Goal: Find specific page/section: Find specific page/section

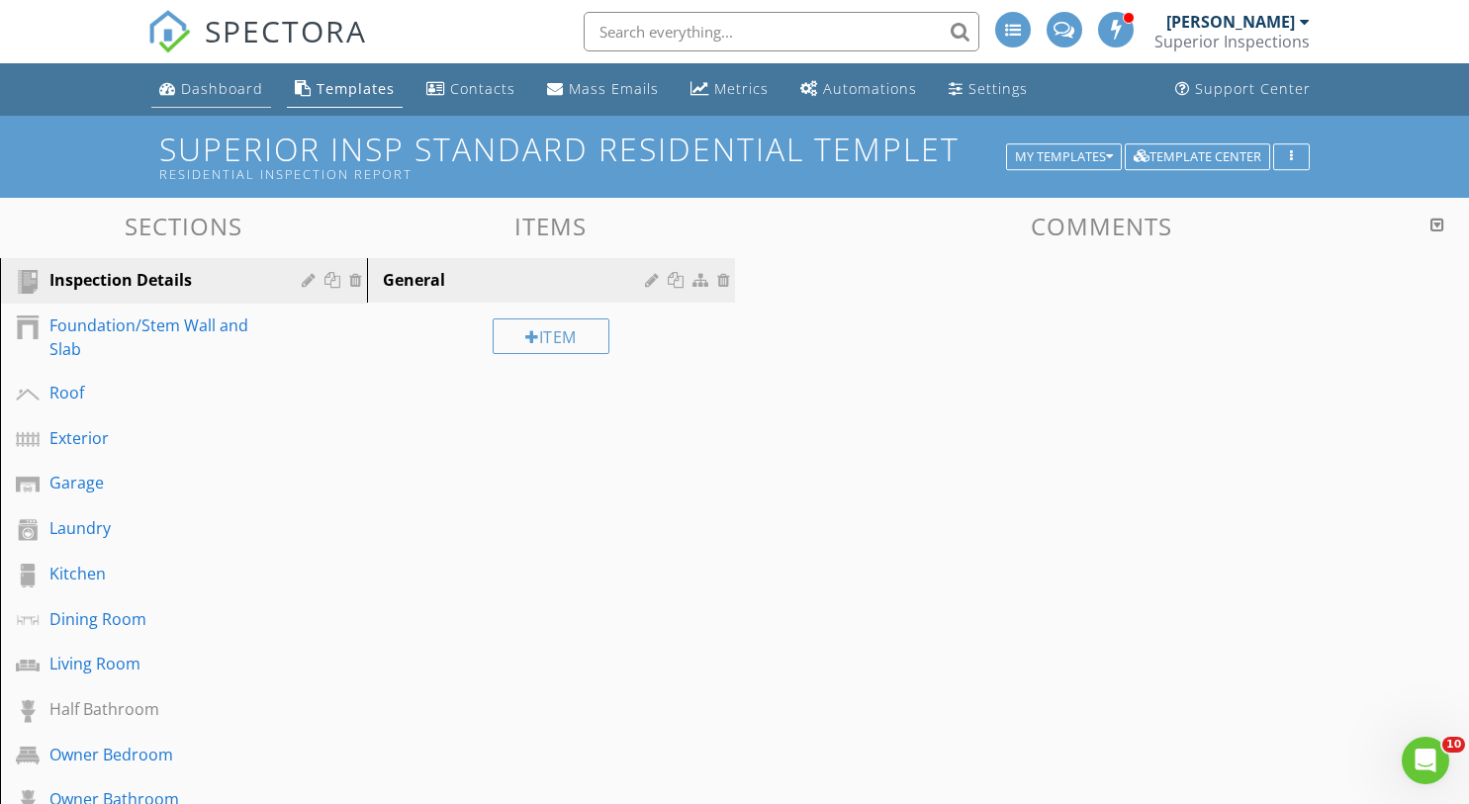
click at [185, 82] on div "Dashboard" at bounding box center [222, 88] width 82 height 19
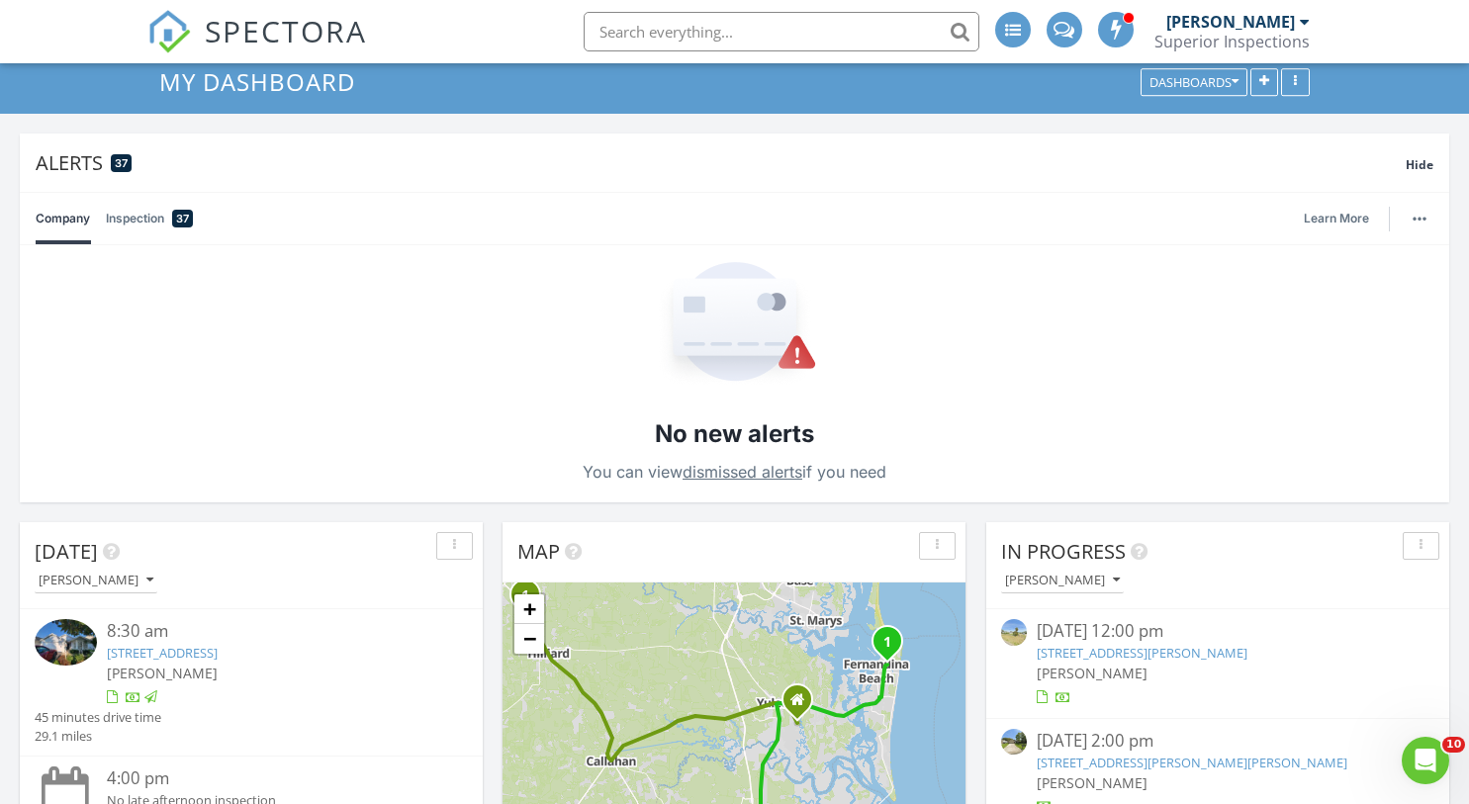
scroll to position [66, 0]
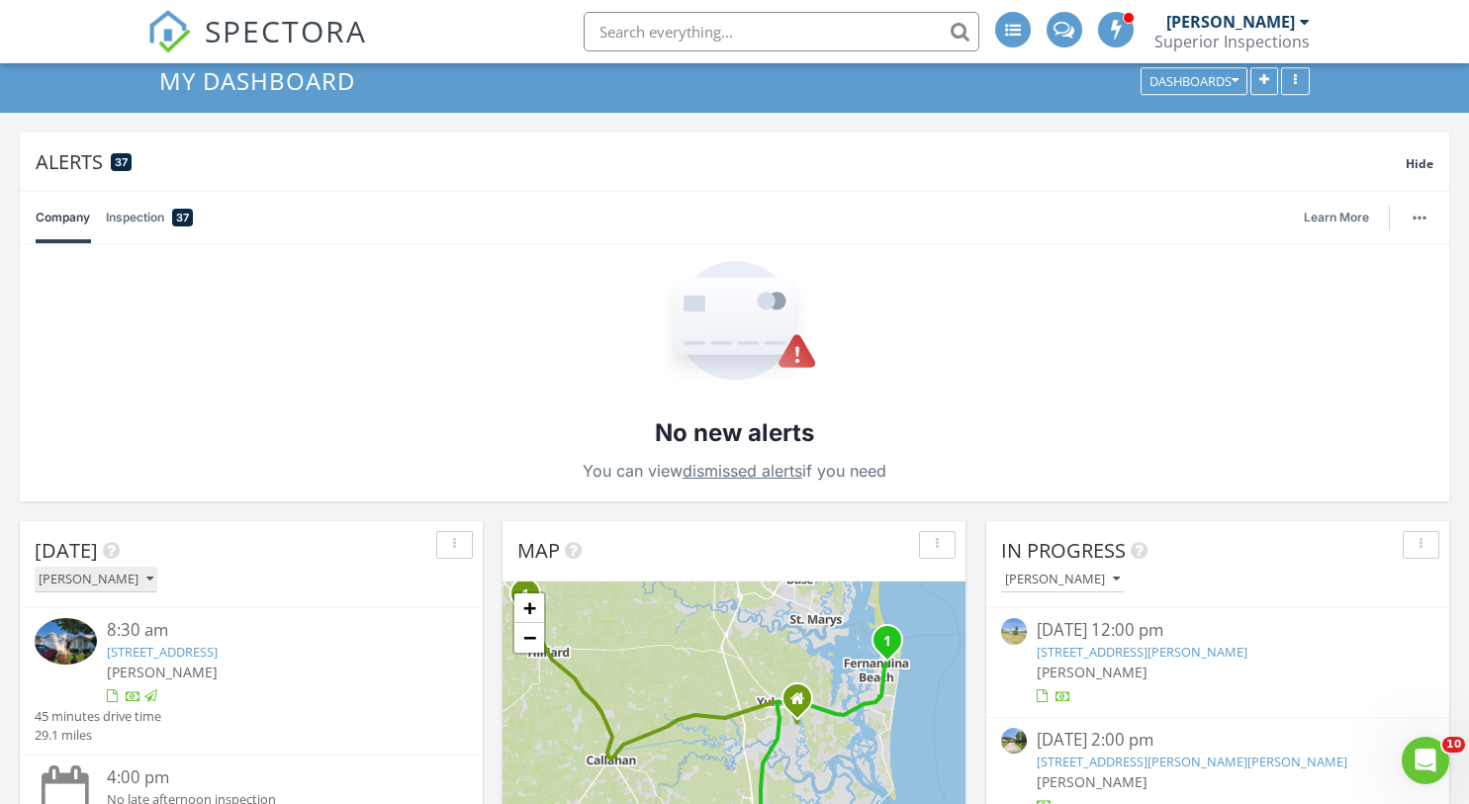
click at [146, 580] on icon "button" at bounding box center [149, 580] width 7 height 14
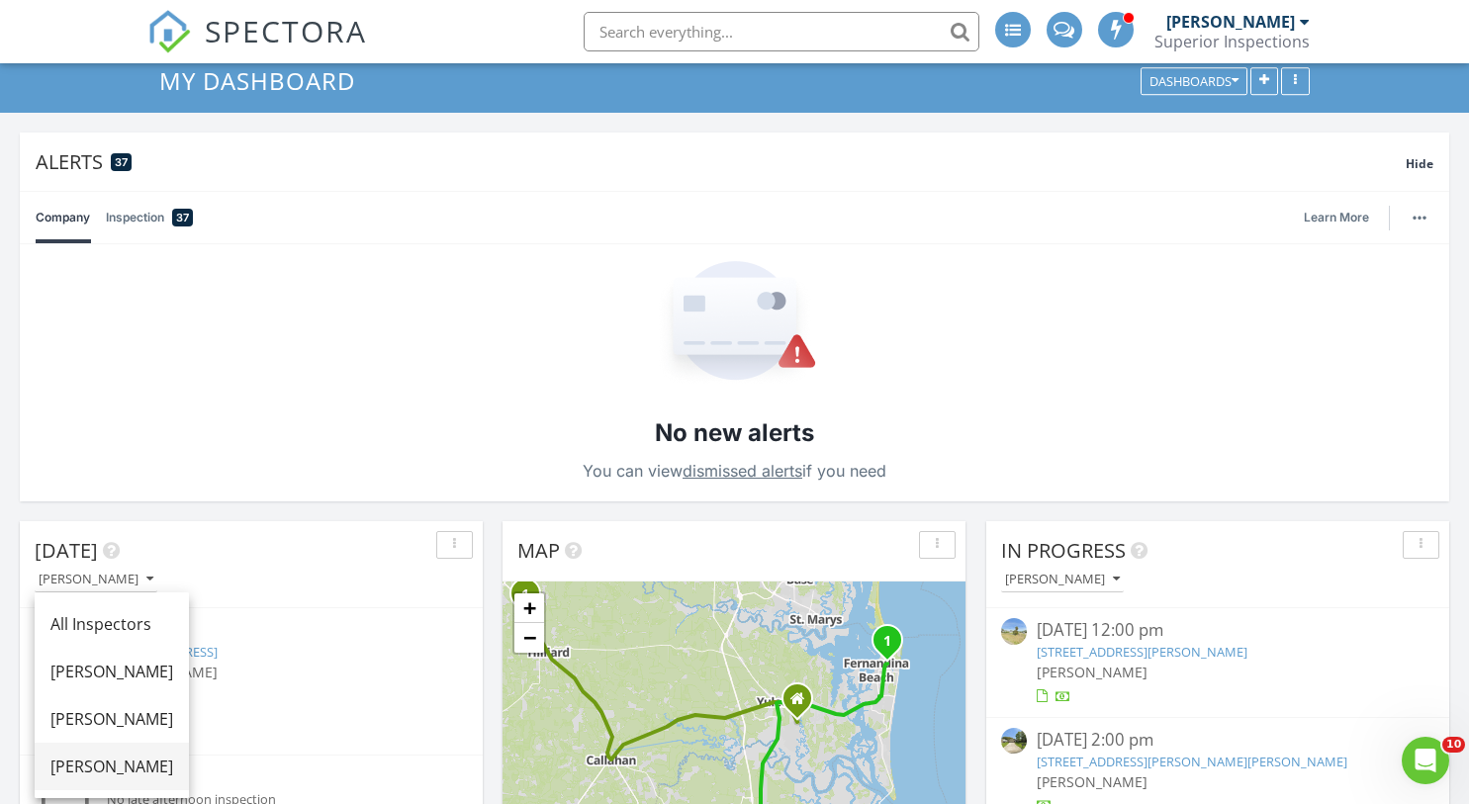
click at [113, 762] on div "[PERSON_NAME]" at bounding box center [111, 767] width 123 height 24
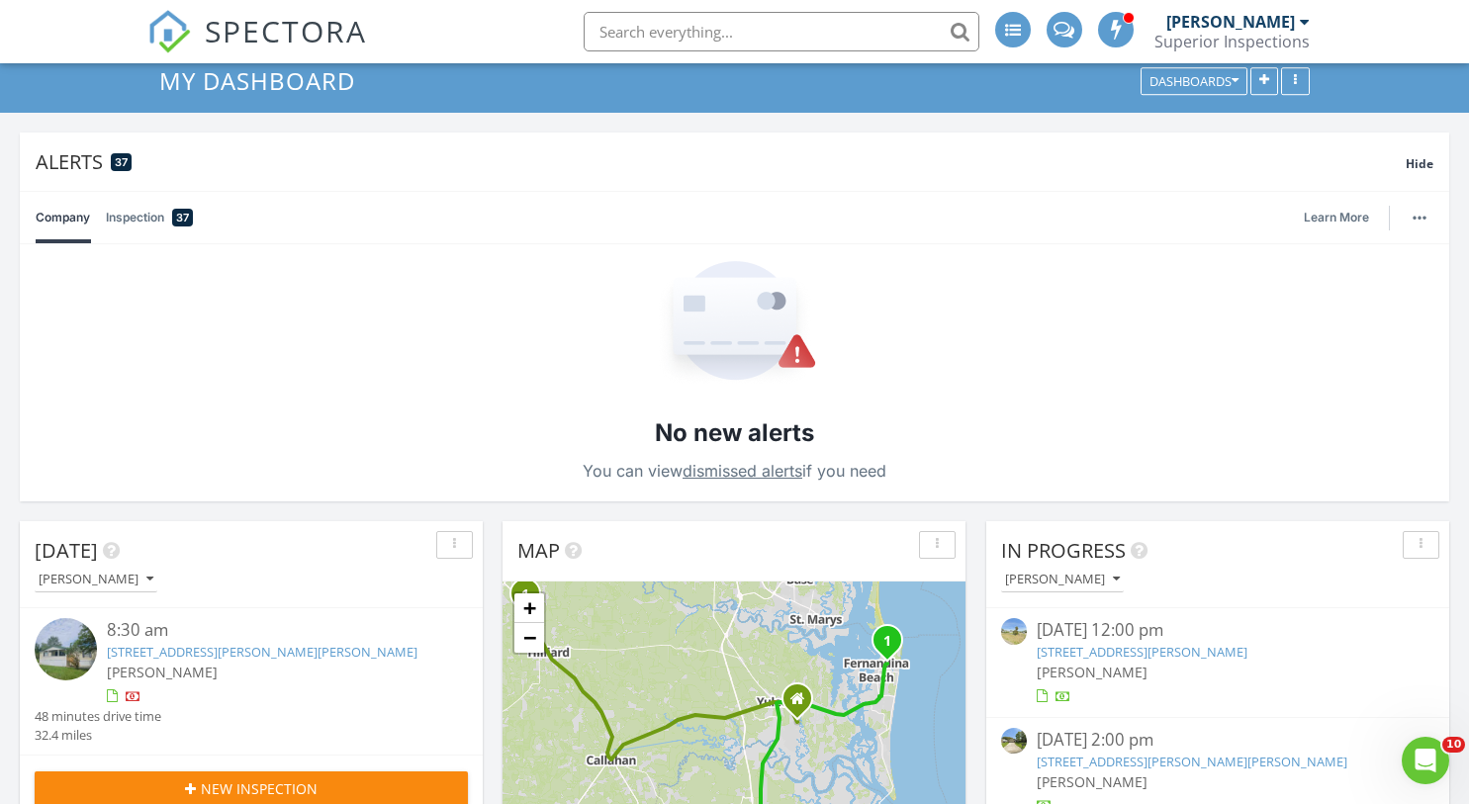
click at [232, 661] on link "[STREET_ADDRESS][PERSON_NAME][PERSON_NAME]" at bounding box center [262, 652] width 311 height 18
